Goal: Task Accomplishment & Management: Use online tool/utility

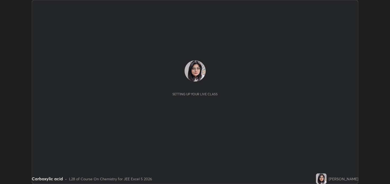
scroll to position [184, 390]
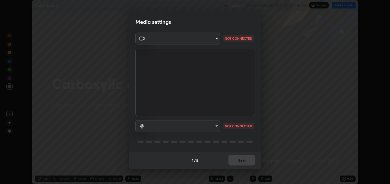
type input "2c59b190f107927fcb55c6cdfe149e37458de3dbae8a46ba74a2f9008a67dca9"
type input "communications"
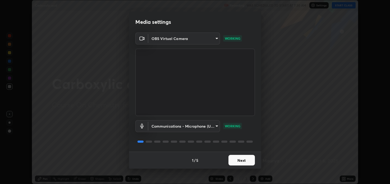
click at [242, 160] on button "Next" at bounding box center [241, 160] width 26 height 11
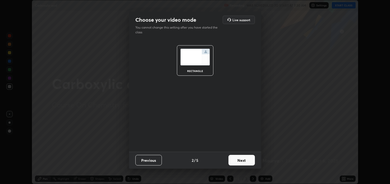
click at [243, 160] on button "Next" at bounding box center [241, 160] width 26 height 11
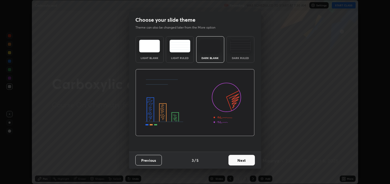
click at [241, 160] on button "Next" at bounding box center [241, 160] width 26 height 11
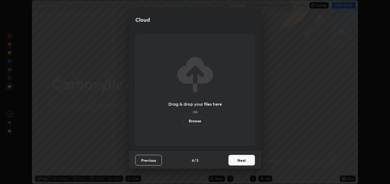
click at [242, 161] on button "Next" at bounding box center [241, 160] width 26 height 11
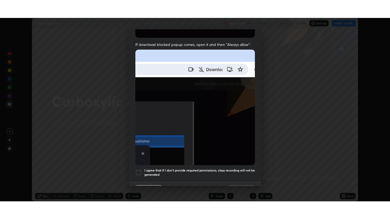
scroll to position [107, 0]
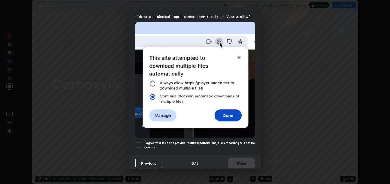
click at [138, 142] on div at bounding box center [138, 145] width 6 height 6
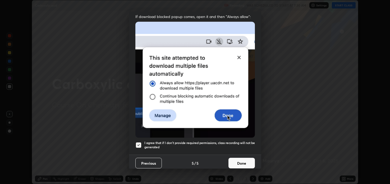
click at [237, 158] on button "Done" at bounding box center [241, 163] width 26 height 11
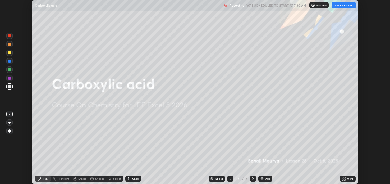
click at [343, 6] on button "START CLASS" at bounding box center [344, 5] width 24 height 6
click at [345, 177] on icon at bounding box center [344, 177] width 1 height 1
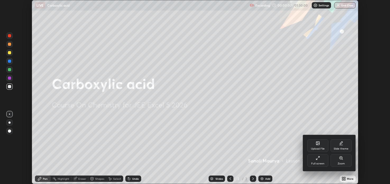
click at [319, 160] on icon at bounding box center [318, 158] width 4 height 4
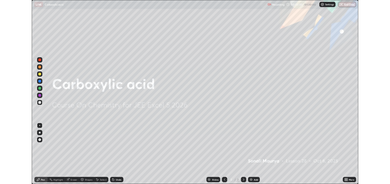
scroll to position [219, 390]
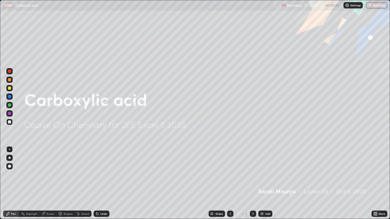
click at [264, 183] on img at bounding box center [262, 214] width 4 height 4
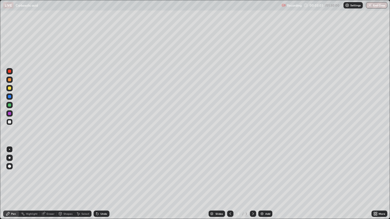
click at [51, 183] on div "Eraser" at bounding box center [51, 214] width 8 height 3
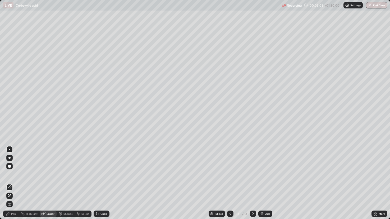
click at [13, 183] on div "Pen" at bounding box center [13, 214] width 5 height 3
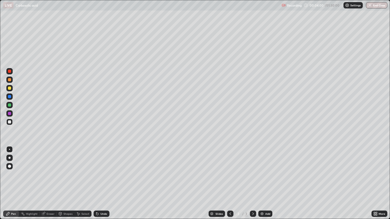
click at [10, 88] on div at bounding box center [9, 88] width 3 height 3
click at [10, 122] on div at bounding box center [9, 122] width 3 height 3
click at [9, 88] on div at bounding box center [9, 88] width 3 height 3
click at [10, 122] on div at bounding box center [9, 122] width 3 height 3
click at [10, 88] on div at bounding box center [9, 88] width 3 height 3
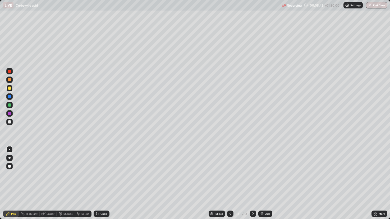
click at [105, 183] on div "Undo" at bounding box center [102, 214] width 16 height 6
click at [104, 183] on div "Undo" at bounding box center [103, 214] width 7 height 3
click at [52, 183] on div "Eraser" at bounding box center [51, 214] width 8 height 3
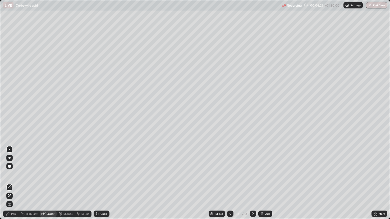
click at [13, 183] on div "Pen" at bounding box center [13, 214] width 5 height 3
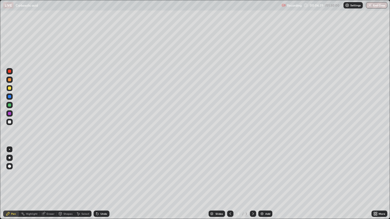
click at [8, 81] on div at bounding box center [9, 79] width 3 height 3
click at [263, 183] on img at bounding box center [262, 214] width 4 height 4
click at [11, 96] on div at bounding box center [9, 96] width 3 height 3
click at [224, 183] on div "Slides 4 / 4 Add" at bounding box center [240, 214] width 262 height 11
click at [230, 183] on icon at bounding box center [230, 214] width 4 height 4
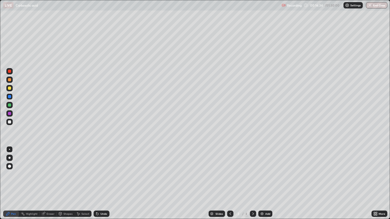
click at [12, 105] on div at bounding box center [9, 105] width 6 height 6
click at [253, 183] on div at bounding box center [253, 214] width 6 height 6
click at [10, 123] on div at bounding box center [9, 122] width 3 height 3
click at [11, 87] on div at bounding box center [9, 88] width 3 height 3
click at [11, 88] on div at bounding box center [9, 88] width 3 height 3
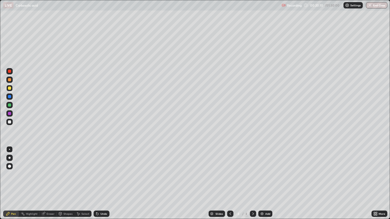
click at [12, 122] on div at bounding box center [9, 122] width 6 height 6
click at [232, 183] on div at bounding box center [230, 214] width 6 height 6
click at [252, 183] on div at bounding box center [253, 214] width 6 height 6
click at [11, 96] on div at bounding box center [9, 97] width 6 height 6
click at [12, 107] on div at bounding box center [9, 105] width 6 height 6
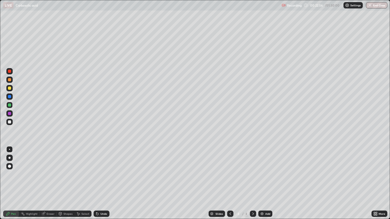
click at [49, 183] on div "Eraser" at bounding box center [51, 214] width 8 height 3
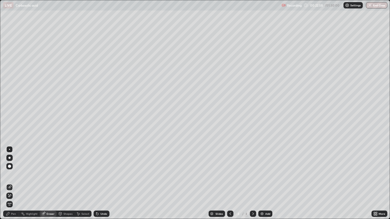
click at [16, 183] on div "Pen" at bounding box center [13, 214] width 5 height 3
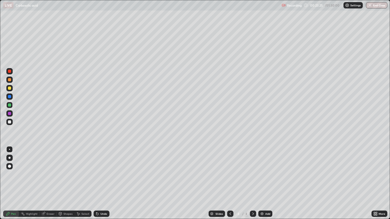
click at [230, 183] on div at bounding box center [230, 214] width 6 height 6
click at [254, 183] on div at bounding box center [253, 214] width 6 height 11
click at [10, 114] on div at bounding box center [9, 113] width 3 height 3
click at [230, 183] on icon at bounding box center [230, 214] width 4 height 4
click at [252, 183] on icon at bounding box center [253, 214] width 4 height 4
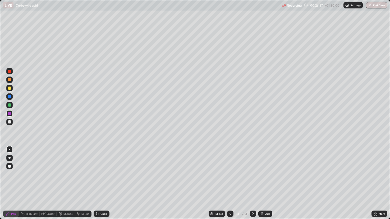
click at [10, 91] on div at bounding box center [9, 88] width 6 height 6
click at [228, 183] on div at bounding box center [230, 214] width 6 height 6
click at [253, 183] on icon at bounding box center [253, 214] width 2 height 3
click at [10, 122] on div at bounding box center [9, 122] width 3 height 3
click at [10, 89] on div at bounding box center [9, 88] width 3 height 3
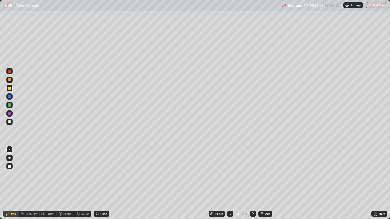
click at [252, 183] on icon at bounding box center [253, 214] width 4 height 4
click at [263, 183] on img at bounding box center [262, 214] width 4 height 4
click at [229, 183] on icon at bounding box center [230, 214] width 4 height 4
click at [250, 183] on div at bounding box center [253, 214] width 6 height 6
click at [12, 97] on div at bounding box center [9, 97] width 6 height 6
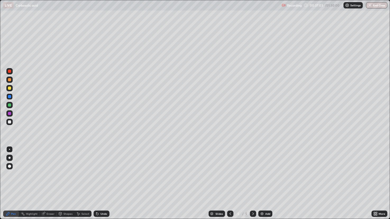
click at [10, 88] on div at bounding box center [9, 88] width 3 height 3
click at [12, 122] on div at bounding box center [9, 122] width 6 height 6
click at [12, 88] on div at bounding box center [9, 88] width 6 height 6
click at [8, 122] on div at bounding box center [9, 122] width 3 height 3
click at [269, 183] on div "Add" at bounding box center [267, 214] width 5 height 3
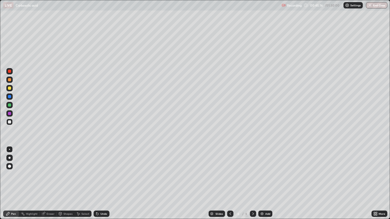
click at [10, 80] on div at bounding box center [9, 79] width 3 height 3
click at [10, 88] on div at bounding box center [9, 88] width 3 height 3
click at [264, 183] on div "Add" at bounding box center [265, 214] width 14 height 6
click at [10, 80] on div at bounding box center [9, 79] width 3 height 3
click at [11, 88] on div at bounding box center [9, 88] width 3 height 3
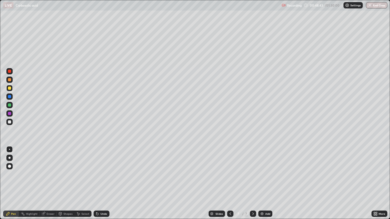
click at [10, 97] on div at bounding box center [9, 96] width 3 height 3
click at [8, 114] on div at bounding box center [9, 113] width 3 height 3
click at [260, 183] on img at bounding box center [262, 214] width 4 height 4
click at [228, 183] on div at bounding box center [230, 214] width 6 height 6
click at [252, 183] on icon at bounding box center [253, 214] width 4 height 4
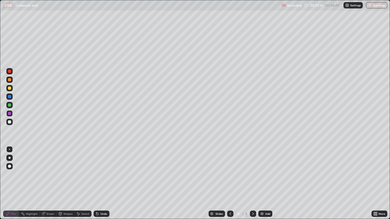
click at [10, 80] on div at bounding box center [9, 79] width 3 height 3
click at [10, 89] on div at bounding box center [9, 88] width 3 height 3
click at [48, 183] on div "Eraser" at bounding box center [51, 214] width 8 height 3
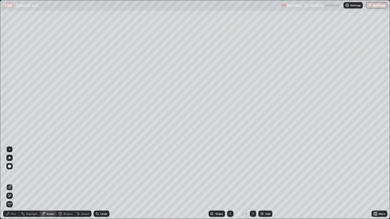
click at [12, 183] on div "Pen" at bounding box center [13, 214] width 5 height 3
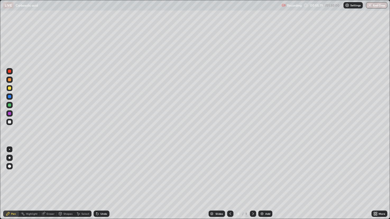
click at [10, 95] on div at bounding box center [9, 96] width 3 height 3
click at [262, 183] on img at bounding box center [262, 214] width 4 height 4
click at [10, 88] on div at bounding box center [9, 88] width 3 height 3
click at [8, 100] on div at bounding box center [9, 97] width 6 height 6
click at [10, 96] on div at bounding box center [9, 96] width 3 height 3
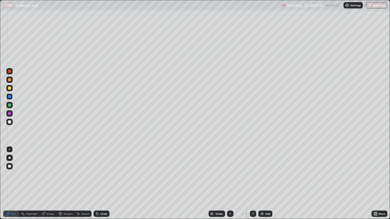
click at [12, 122] on div at bounding box center [9, 122] width 6 height 6
click at [9, 88] on div at bounding box center [9, 88] width 3 height 3
click at [48, 183] on div "Eraser" at bounding box center [51, 214] width 8 height 3
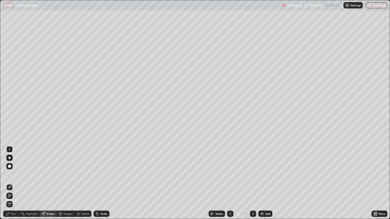
click at [12, 183] on div "Pen" at bounding box center [13, 214] width 5 height 3
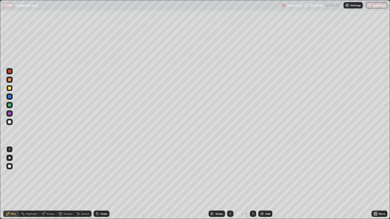
click at [9, 89] on div at bounding box center [9, 88] width 3 height 3
click at [10, 97] on div at bounding box center [9, 96] width 3 height 3
click at [262, 183] on img at bounding box center [262, 214] width 4 height 4
click at [103, 183] on div "Undo" at bounding box center [103, 214] width 7 height 3
click at [230, 183] on icon at bounding box center [230, 214] width 4 height 4
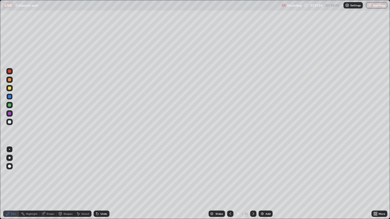
click at [250, 183] on div at bounding box center [253, 214] width 6 height 6
click at [229, 183] on div at bounding box center [230, 214] width 6 height 6
click at [252, 183] on icon at bounding box center [253, 214] width 4 height 4
click at [262, 183] on img at bounding box center [262, 214] width 4 height 4
click at [47, 183] on div "Eraser" at bounding box center [48, 214] width 17 height 6
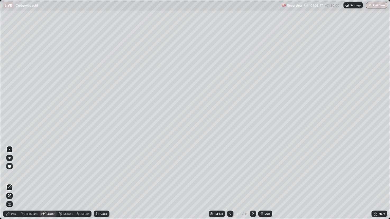
click at [13, 183] on div "Pen" at bounding box center [13, 214] width 5 height 3
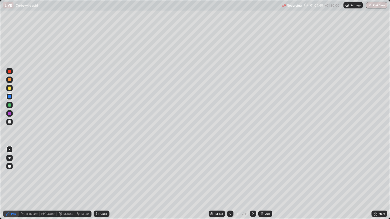
click at [9, 87] on div at bounding box center [9, 88] width 3 height 3
click at [11, 82] on div at bounding box center [9, 80] width 6 height 6
click at [45, 183] on icon at bounding box center [43, 214] width 4 height 4
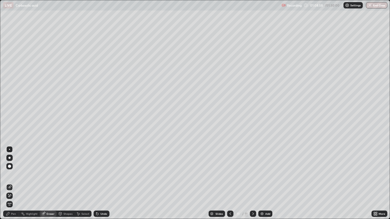
click at [12, 183] on div "Pen" at bounding box center [13, 214] width 5 height 3
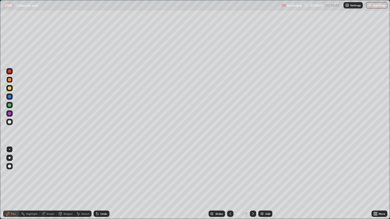
click at [10, 90] on div at bounding box center [9, 88] width 3 height 3
click at [11, 122] on div at bounding box center [9, 122] width 3 height 3
click at [261, 183] on img at bounding box center [262, 214] width 4 height 4
click at [227, 183] on div at bounding box center [230, 214] width 6 height 6
click at [261, 183] on img at bounding box center [262, 214] width 4 height 4
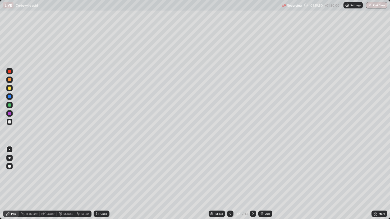
click at [9, 88] on div at bounding box center [9, 88] width 3 height 3
click at [227, 183] on div at bounding box center [230, 214] width 6 height 6
click at [252, 183] on icon at bounding box center [253, 214] width 4 height 4
click at [10, 122] on div at bounding box center [9, 122] width 3 height 3
click at [377, 6] on button "End Class" at bounding box center [376, 5] width 21 height 6
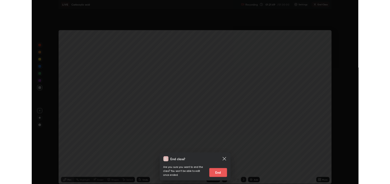
scroll to position [26249, 26043]
